Goal: Transaction & Acquisition: Purchase product/service

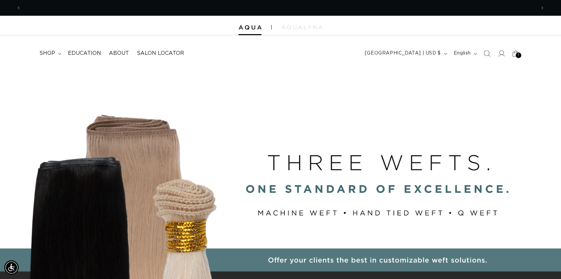
scroll to position [0, 1029]
click at [43, 54] on span "shop" at bounding box center [47, 53] width 16 height 7
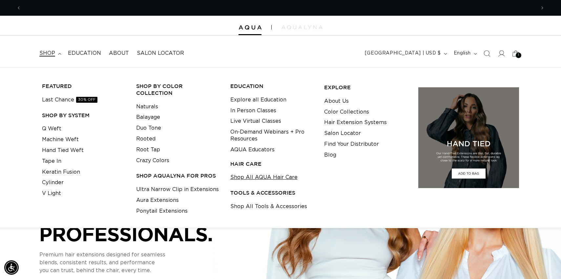
scroll to position [0, 514]
click at [236, 206] on link "Shop All Tools & Accessories" at bounding box center [268, 206] width 77 height 11
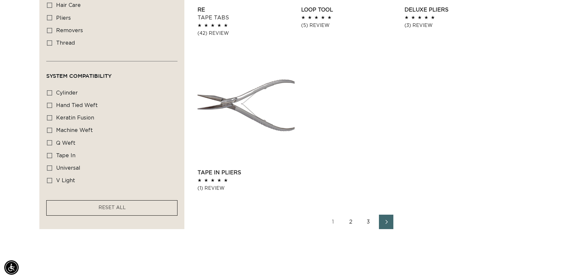
scroll to position [0, 1029]
click at [350, 221] on link "2" at bounding box center [350, 221] width 14 height 14
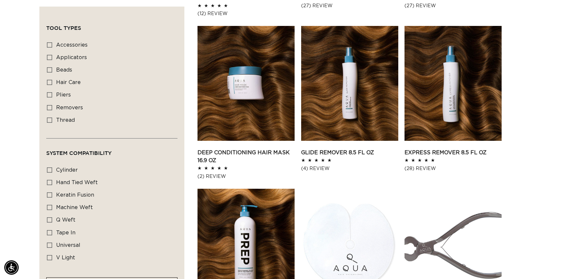
scroll to position [558, 0]
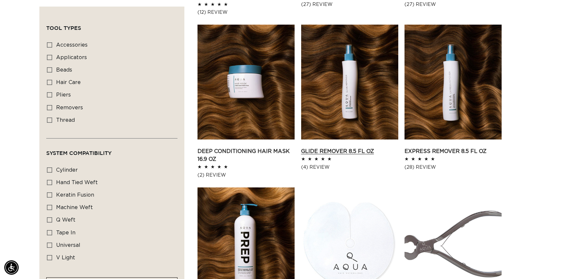
click at [356, 147] on link "Glide Remover 8.5 fl oz" at bounding box center [349, 151] width 97 height 8
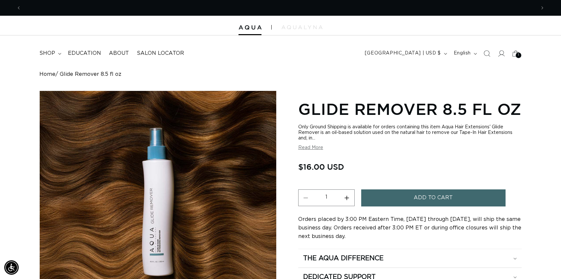
scroll to position [0, 514]
